Goal: Information Seeking & Learning: Check status

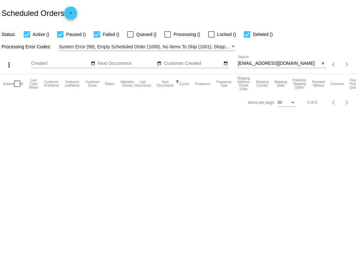
click at [280, 62] on input "[EMAIL_ADDRESS][DOMAIN_NAME]" at bounding box center [279, 63] width 82 height 5
click at [285, 65] on input "[EMAIL_ADDRESS][DOMAIN_NAME]" at bounding box center [279, 63] width 82 height 5
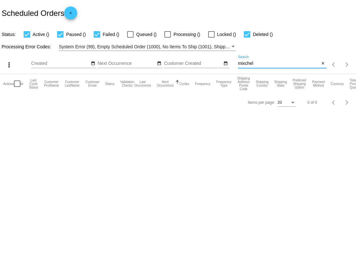
type input "mixchel"
click at [279, 67] on div "mixchel Search" at bounding box center [279, 61] width 82 height 13
click at [277, 64] on input "mixchel" at bounding box center [279, 63] width 82 height 5
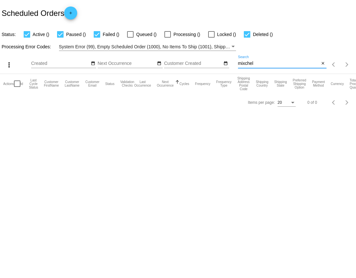
click at [277, 64] on input "mixchel" at bounding box center [279, 63] width 82 height 5
click at [321, 62] on mat-icon "close" at bounding box center [323, 63] width 5 height 5
click at [281, 65] on div "search" at bounding box center [282, 65] width 89 height 10
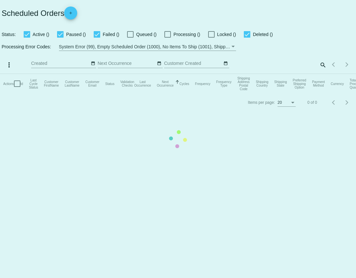
click at [325, 64] on mat-icon "search" at bounding box center [323, 65] width 8 height 10
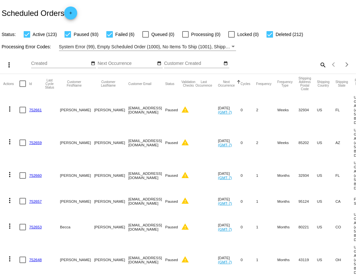
click at [323, 65] on mat-icon "search" at bounding box center [323, 65] width 8 height 10
click at [267, 63] on input "Search" at bounding box center [282, 63] width 89 height 5
paste input "mixchel"
type input "mixchel"
